Goal: Navigation & Orientation: Find specific page/section

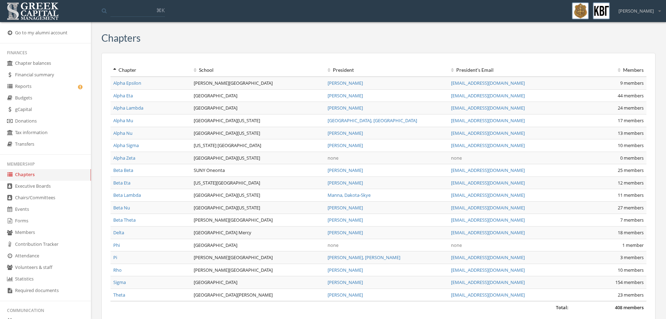
click at [118, 271] on link "Rho" at bounding box center [117, 269] width 8 height 6
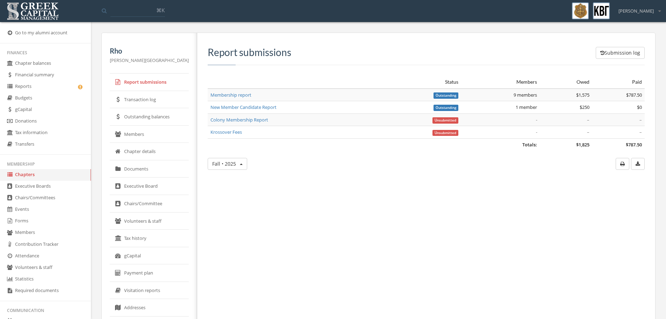
scroll to position [72, 0]
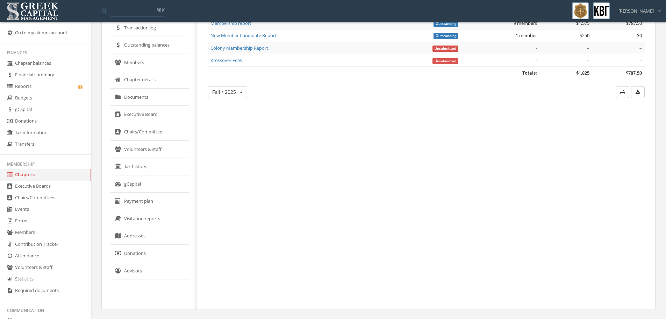
click at [147, 253] on link "Donations" at bounding box center [149, 252] width 79 height 17
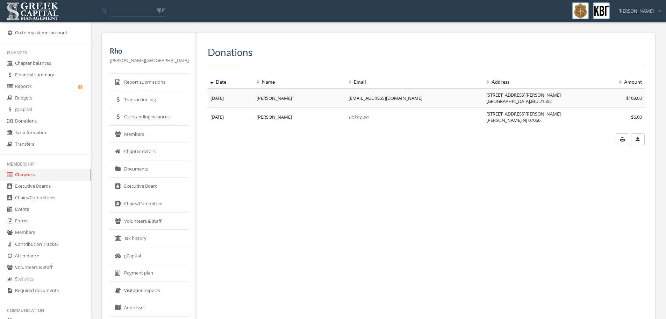
click at [126, 95] on link "Transaction log" at bounding box center [149, 99] width 79 height 17
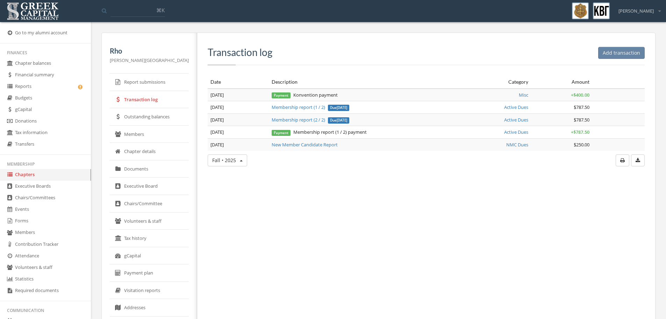
click at [132, 117] on link "Outstanding balances" at bounding box center [149, 116] width 79 height 17
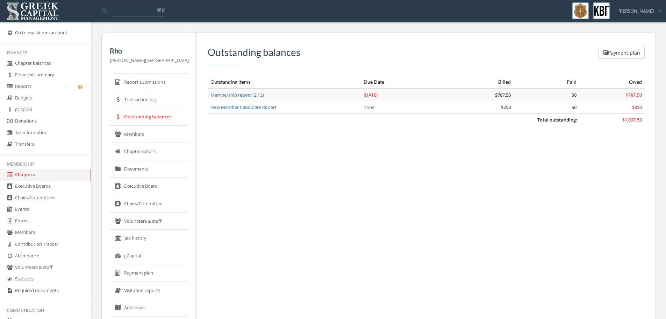
click at [142, 237] on link "Tax history" at bounding box center [149, 237] width 79 height 17
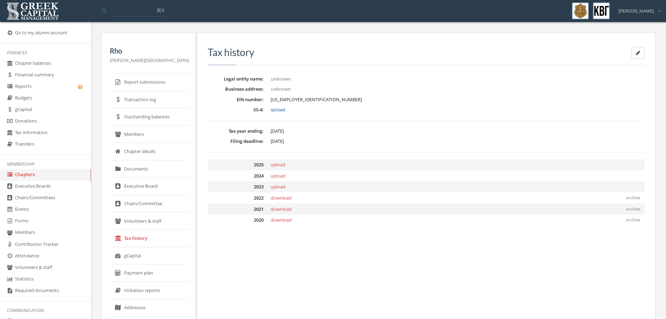
click at [142, 256] on link "gCapital" at bounding box center [149, 255] width 79 height 17
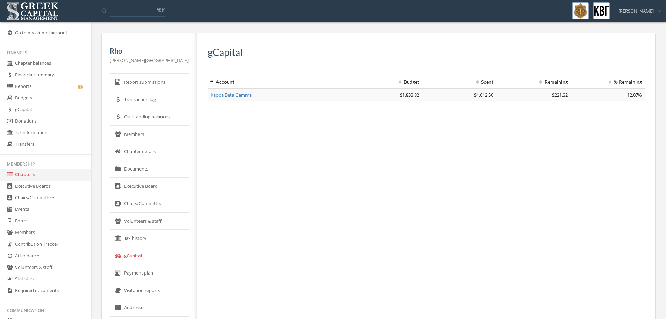
click at [141, 269] on link "Payment plan" at bounding box center [149, 272] width 79 height 17
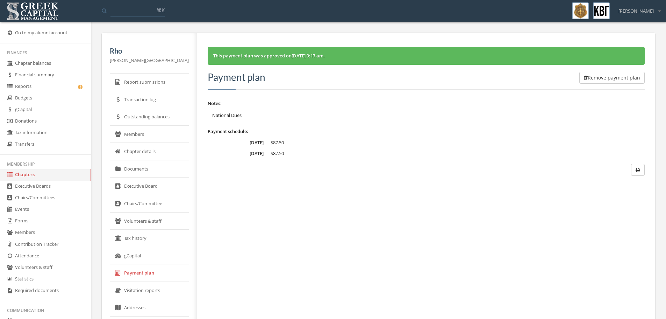
click at [146, 295] on link "Visitation reports" at bounding box center [149, 290] width 79 height 17
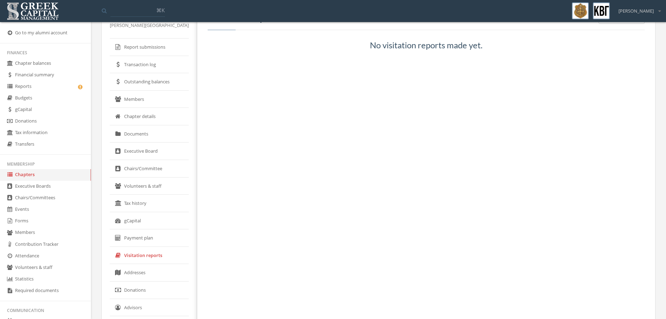
scroll to position [72, 0]
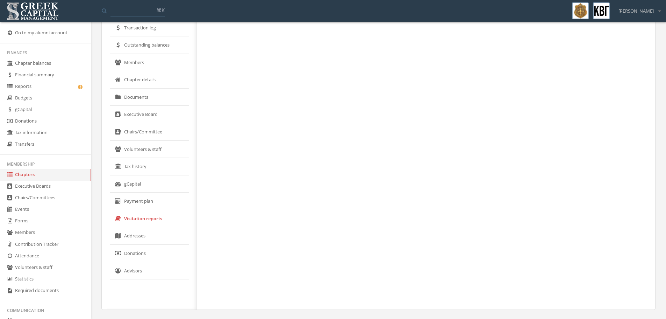
click at [149, 240] on link "Addresses" at bounding box center [149, 235] width 79 height 17
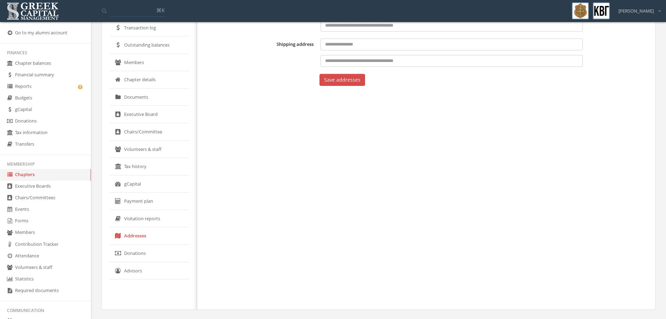
click at [150, 257] on link "Donations" at bounding box center [149, 252] width 79 height 17
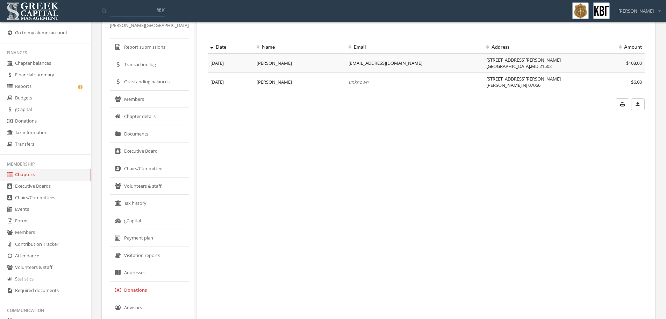
scroll to position [72, 0]
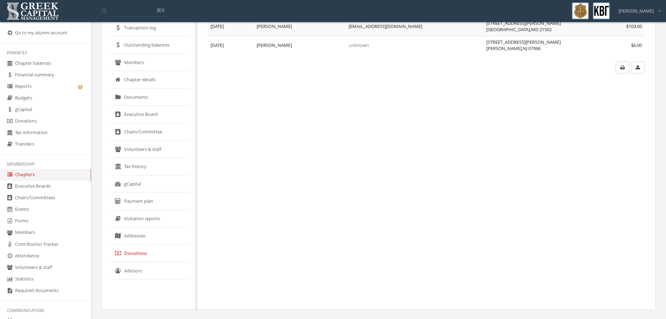
click at [135, 274] on link "Advisors" at bounding box center [149, 270] width 79 height 17
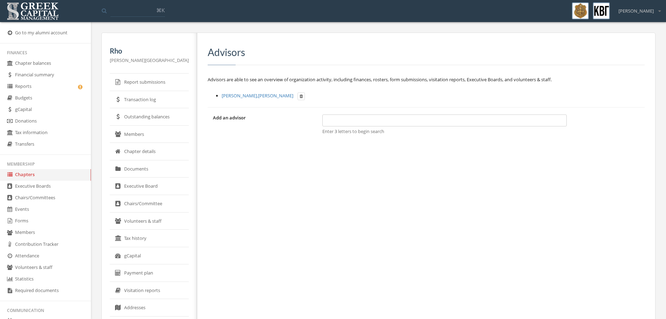
click at [134, 158] on link "Chapter details" at bounding box center [149, 151] width 79 height 17
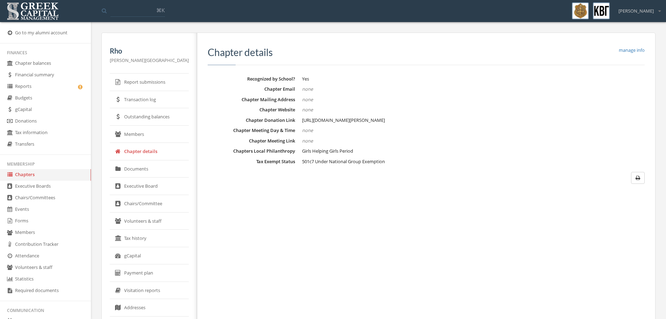
click at [137, 137] on link "Members" at bounding box center [149, 134] width 79 height 17
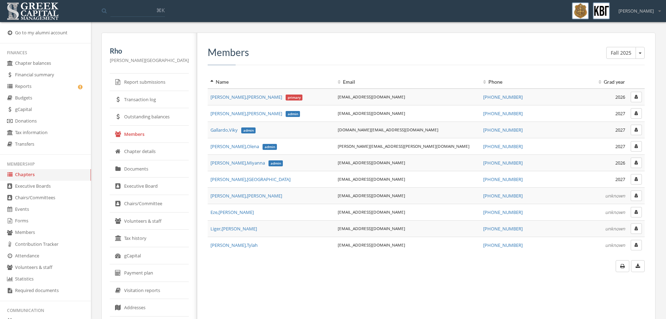
click at [138, 110] on link "Outstanding balances" at bounding box center [149, 116] width 79 height 17
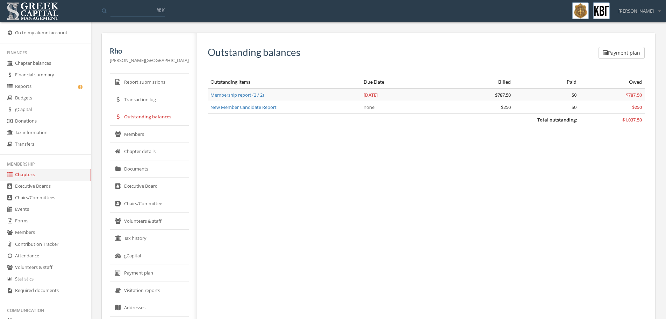
click at [138, 100] on link "Transaction log" at bounding box center [149, 99] width 79 height 17
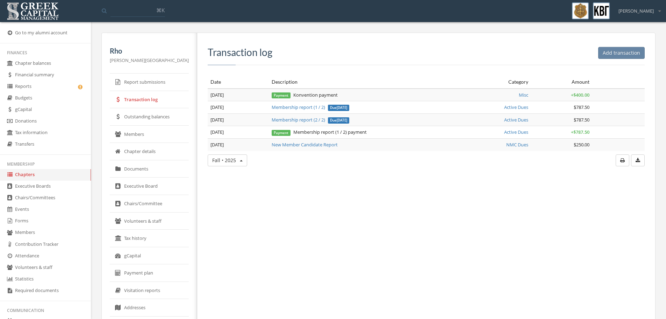
click at [139, 84] on link "Report submissions" at bounding box center [149, 81] width 79 height 17
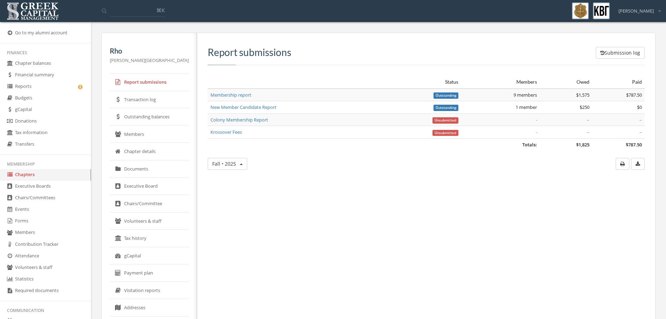
click at [34, 122] on link "Donations" at bounding box center [45, 121] width 91 height 12
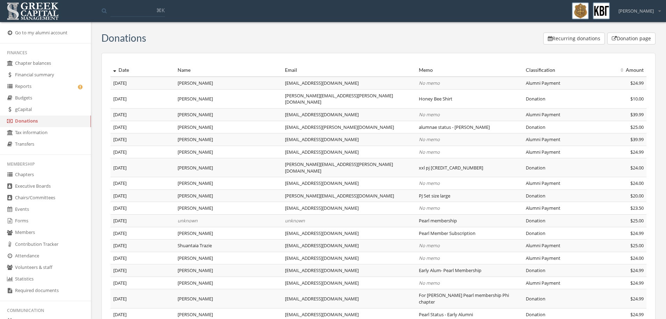
click at [631, 38] on button "Donation page" at bounding box center [631, 39] width 48 height 12
click at [31, 120] on link "Donations" at bounding box center [45, 121] width 91 height 12
click at [627, 39] on button "Donation page" at bounding box center [631, 39] width 48 height 12
click at [645, 39] on button "Donation page" at bounding box center [631, 39] width 48 height 12
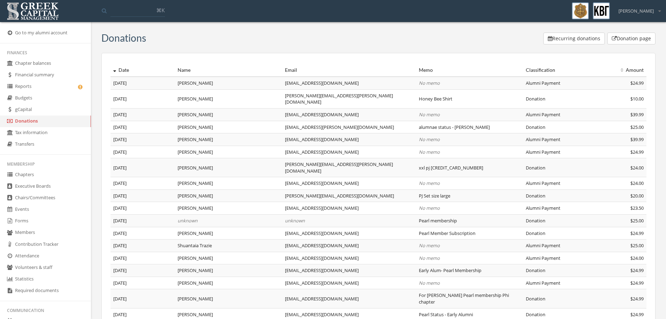
click at [341, 38] on div "Recurring donations Donation page" at bounding box center [401, 40] width 510 height 14
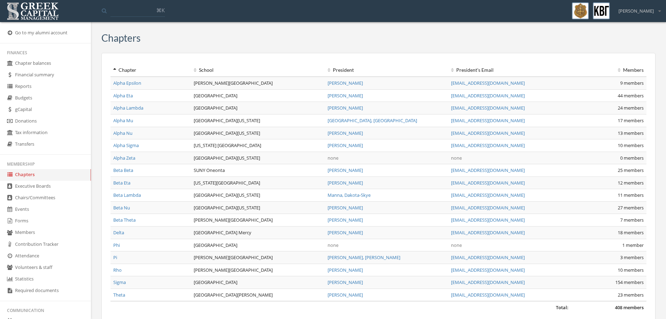
click at [61, 33] on link "Go to my alumni account" at bounding box center [45, 33] width 91 height 12
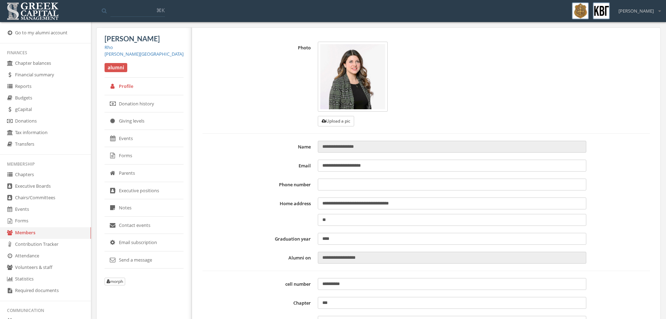
type input "**********"
click at [109, 48] on link "Rho" at bounding box center [109, 47] width 8 height 6
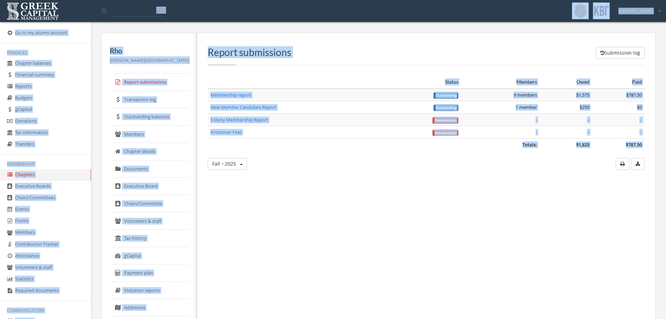
click at [226, 232] on div "My account Logout Toggle search ⌘[PERSON_NAME] My account Logout Go to my alumn…" at bounding box center [333, 184] width 666 height 368
click at [223, 291] on div "Submission log Report submissions Status Members Owed Paid Totals: $1,825 $787.…" at bounding box center [423, 207] width 453 height 348
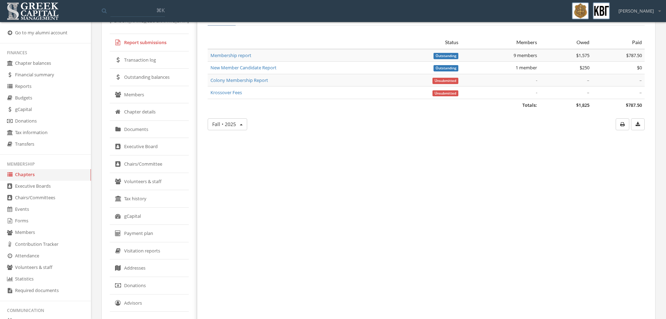
scroll to position [72, 0]
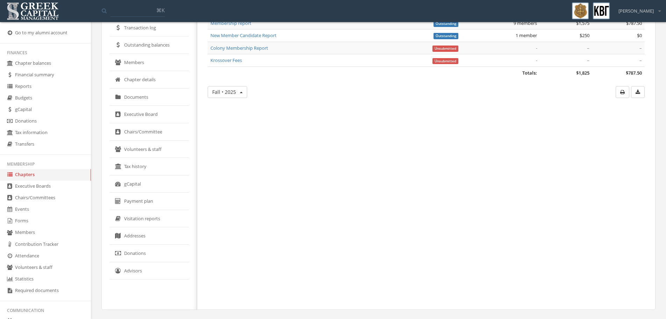
click at [140, 253] on link "Donations" at bounding box center [149, 252] width 79 height 17
